Goal: Find specific page/section: Find specific page/section

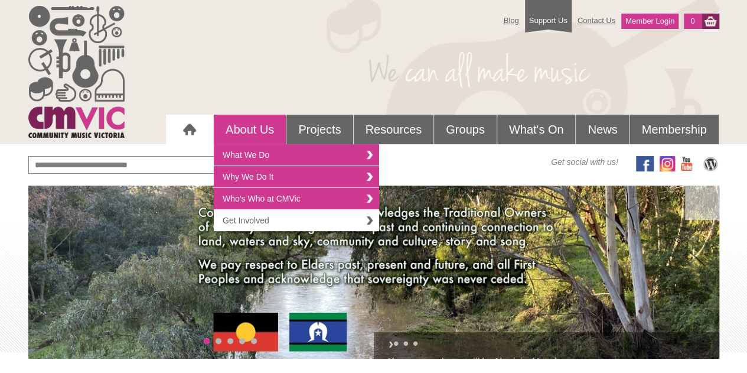
click at [260, 220] on link "Get Involved" at bounding box center [296, 220] width 165 height 21
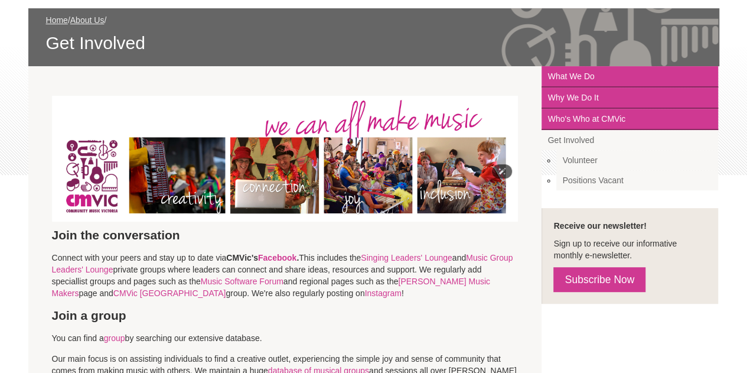
scroll to position [354, 0]
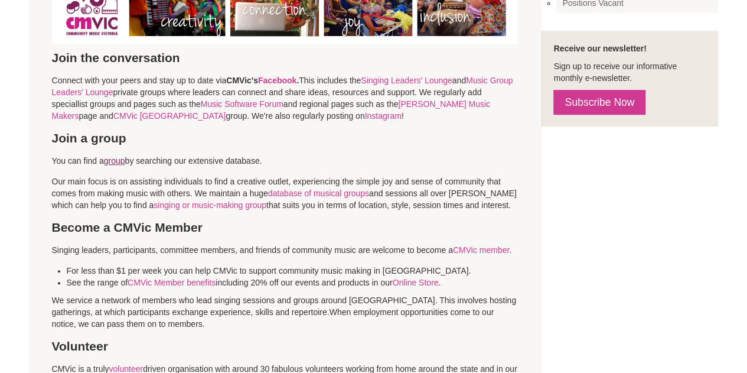
click at [125, 162] on link "group" at bounding box center [114, 160] width 21 height 9
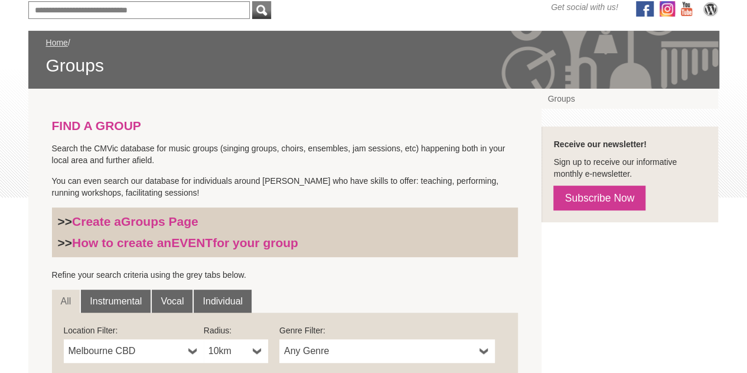
scroll to position [332, 0]
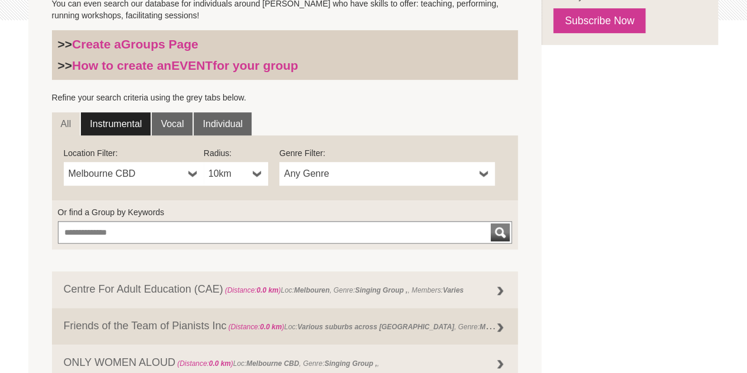
click at [130, 128] on link "Instrumental" at bounding box center [116, 124] width 70 height 24
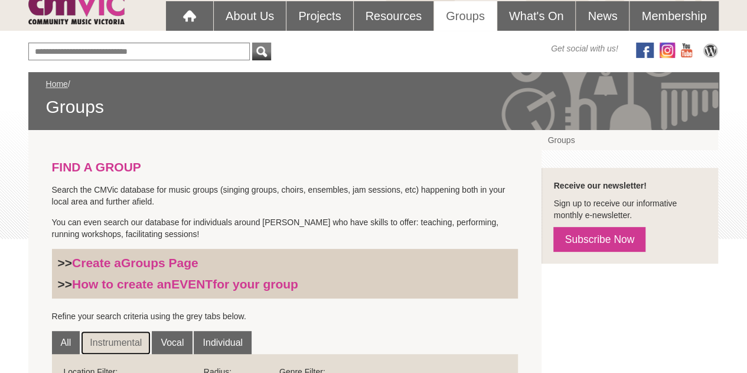
scroll to position [0, 0]
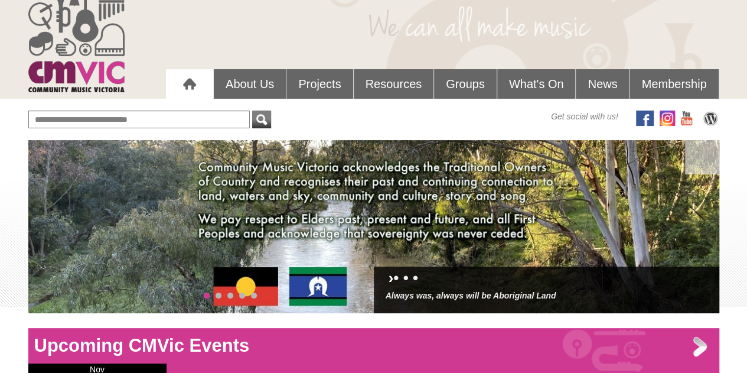
scroll to position [46, 0]
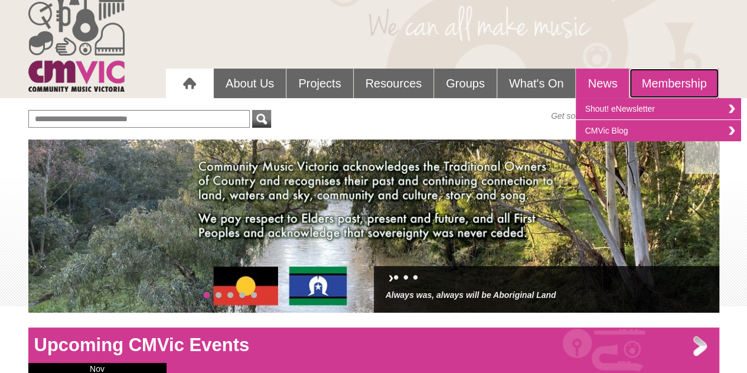
drag, startPoint x: 672, startPoint y: 71, endPoint x: 648, endPoint y: 103, distance: 39.7
click at [671, 73] on link "Membership" at bounding box center [673, 84] width 89 height 30
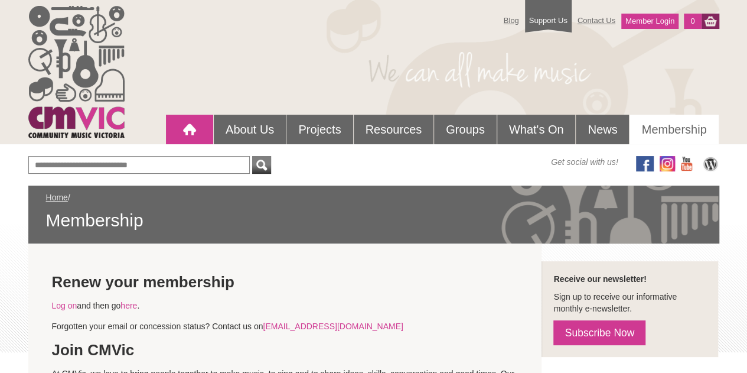
click at [194, 129] on div at bounding box center [190, 130] width 24 height 24
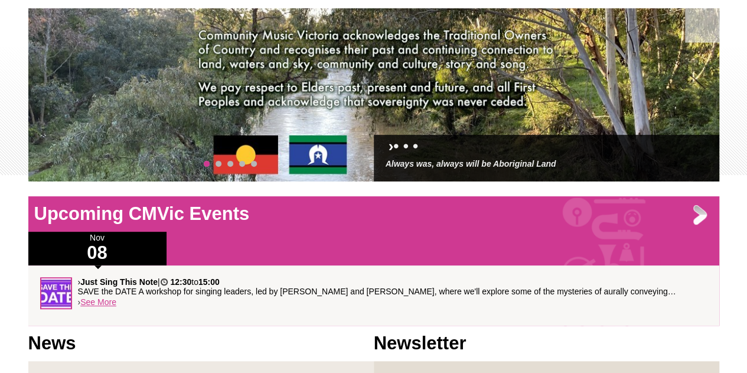
scroll to position [354, 0]
